Goal: Task Accomplishment & Management: Manage account settings

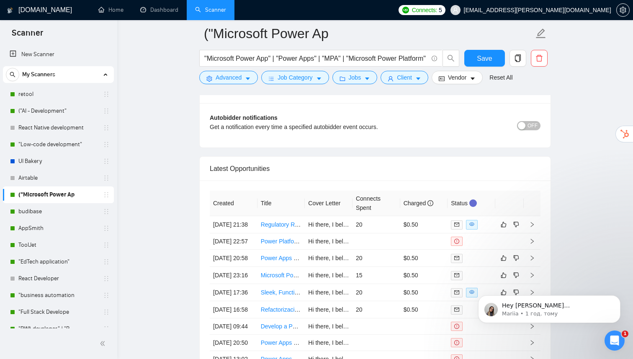
scroll to position [52, 0]
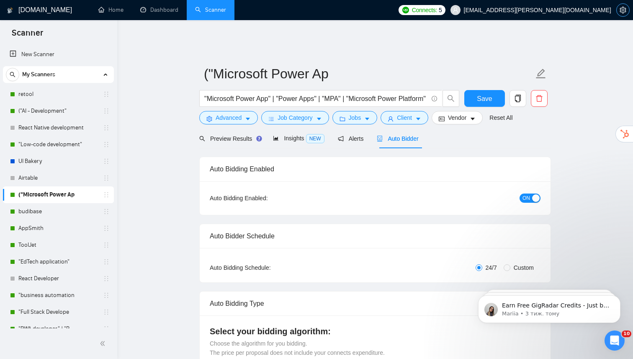
click at [625, 15] on button "button" at bounding box center [623, 9] width 13 height 13
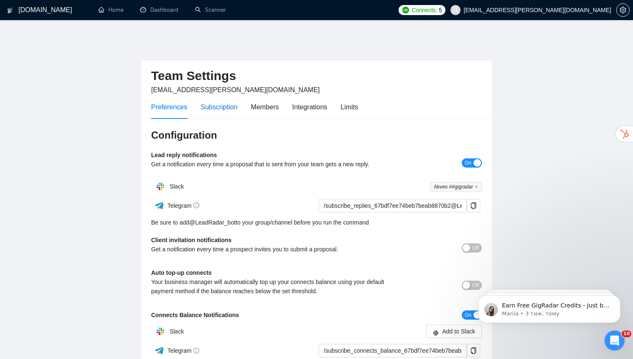
click at [219, 105] on div "Subscription" at bounding box center [219, 107] width 37 height 10
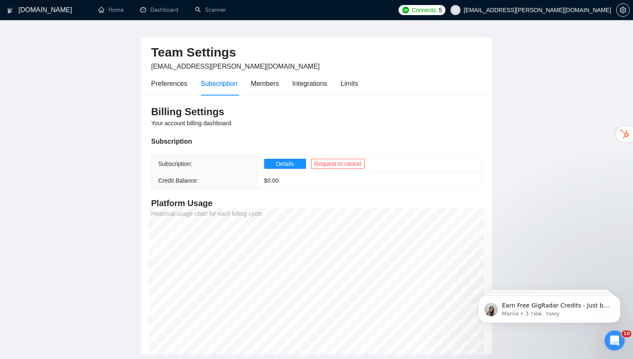
scroll to position [24, 0]
click at [182, 86] on div "Preferences" at bounding box center [169, 83] width 36 height 24
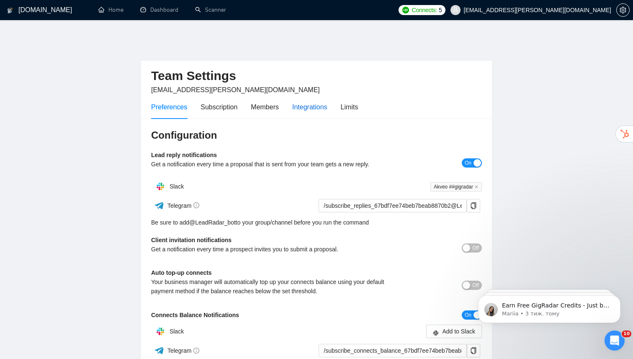
click at [304, 102] on div "Integrations" at bounding box center [309, 107] width 35 height 10
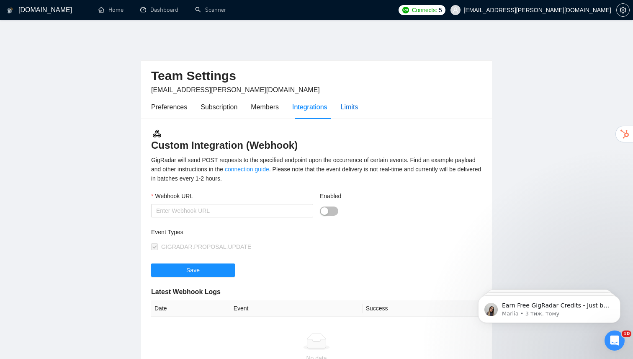
click at [349, 105] on div "Limits" at bounding box center [350, 107] width 18 height 10
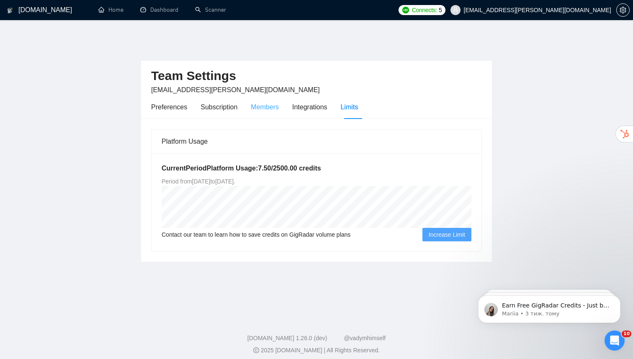
click at [271, 108] on div "Members" at bounding box center [265, 107] width 28 height 24
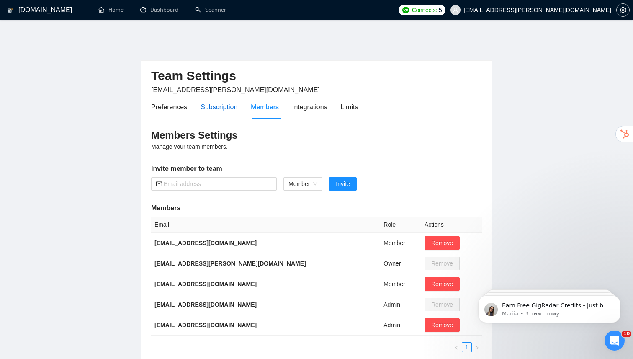
click at [217, 104] on div "Subscription" at bounding box center [219, 107] width 37 height 10
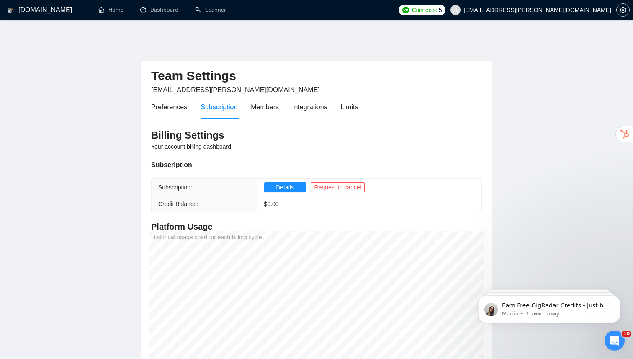
click at [189, 105] on div "Preferences Subscription Members Integrations Limits" at bounding box center [254, 107] width 207 height 24
click at [282, 184] on span "Details" at bounding box center [285, 187] width 18 height 9
